Goal: Information Seeking & Learning: Learn about a topic

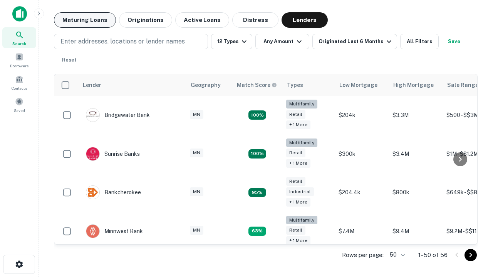
click at [85, 20] on button "Maturing Loans" at bounding box center [85, 19] width 62 height 15
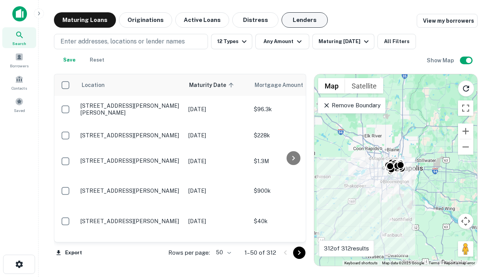
click at [305, 20] on button "Lenders" at bounding box center [305, 19] width 46 height 15
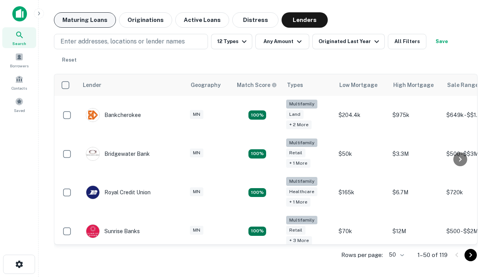
click at [85, 20] on button "Maturing Loans" at bounding box center [85, 19] width 62 height 15
